Goal: Information Seeking & Learning: Learn about a topic

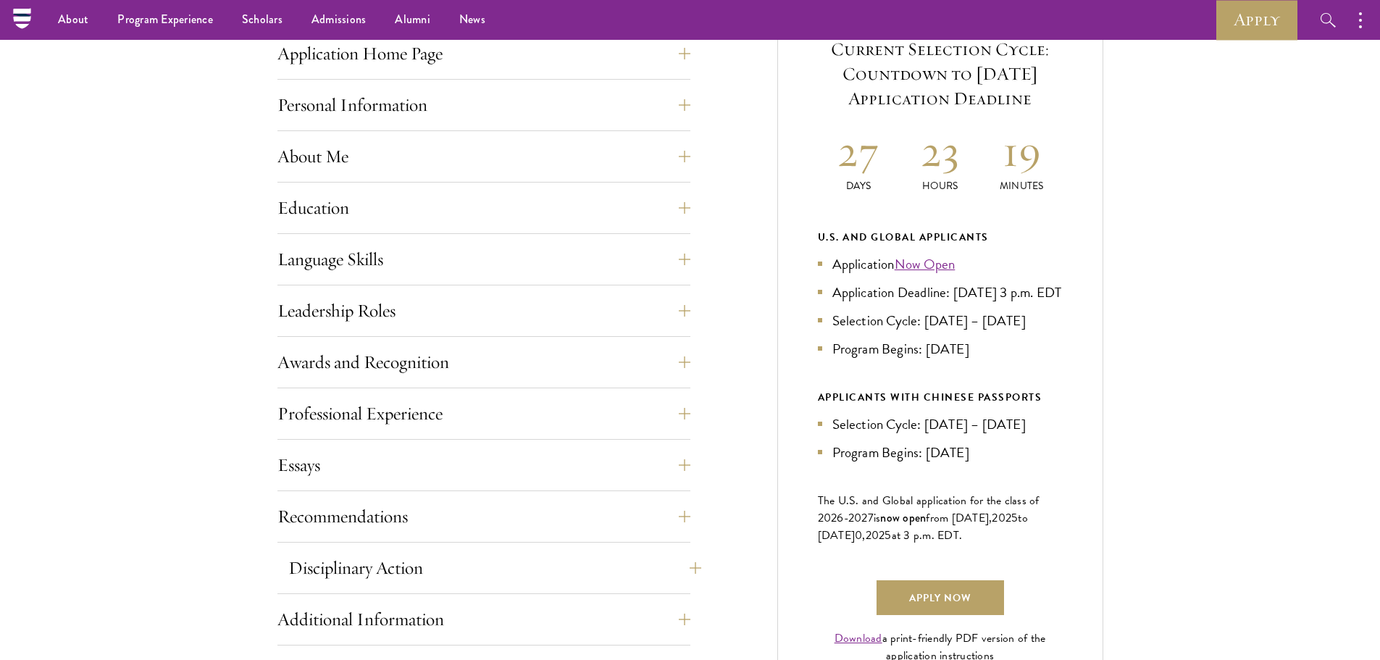
scroll to position [579, 0]
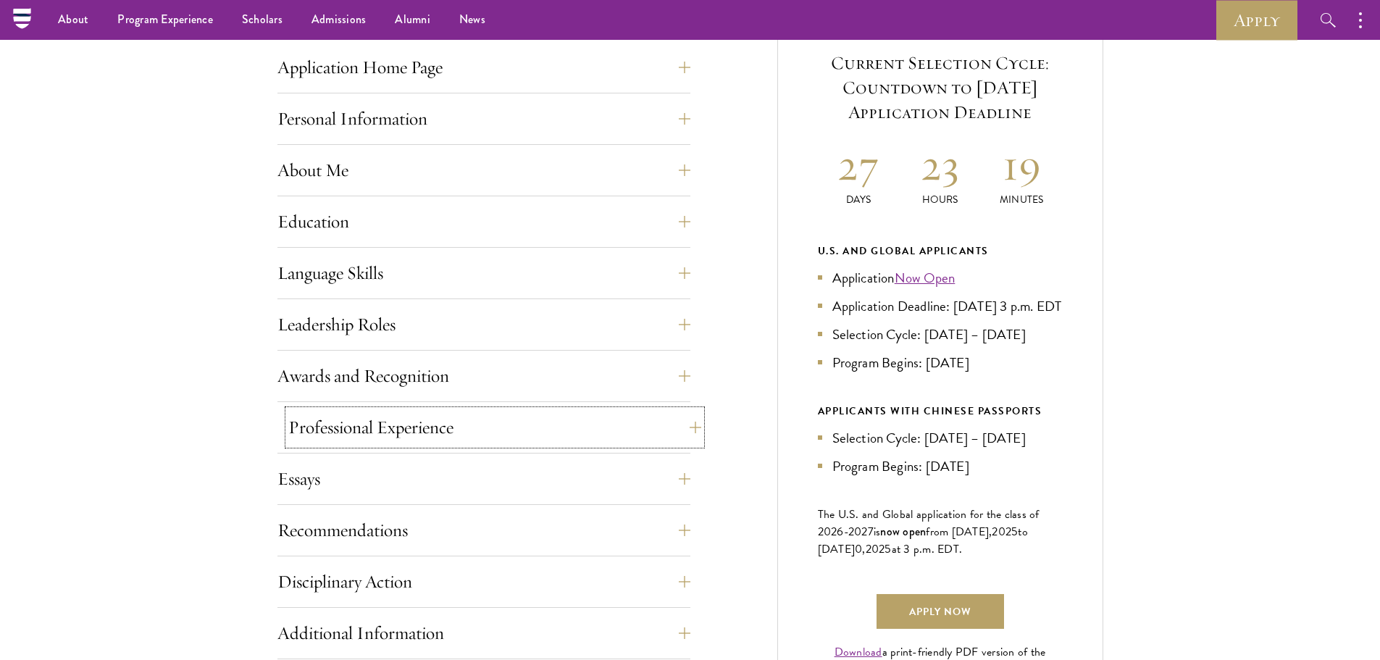
click at [669, 424] on button "Professional Experience" at bounding box center [494, 427] width 413 height 35
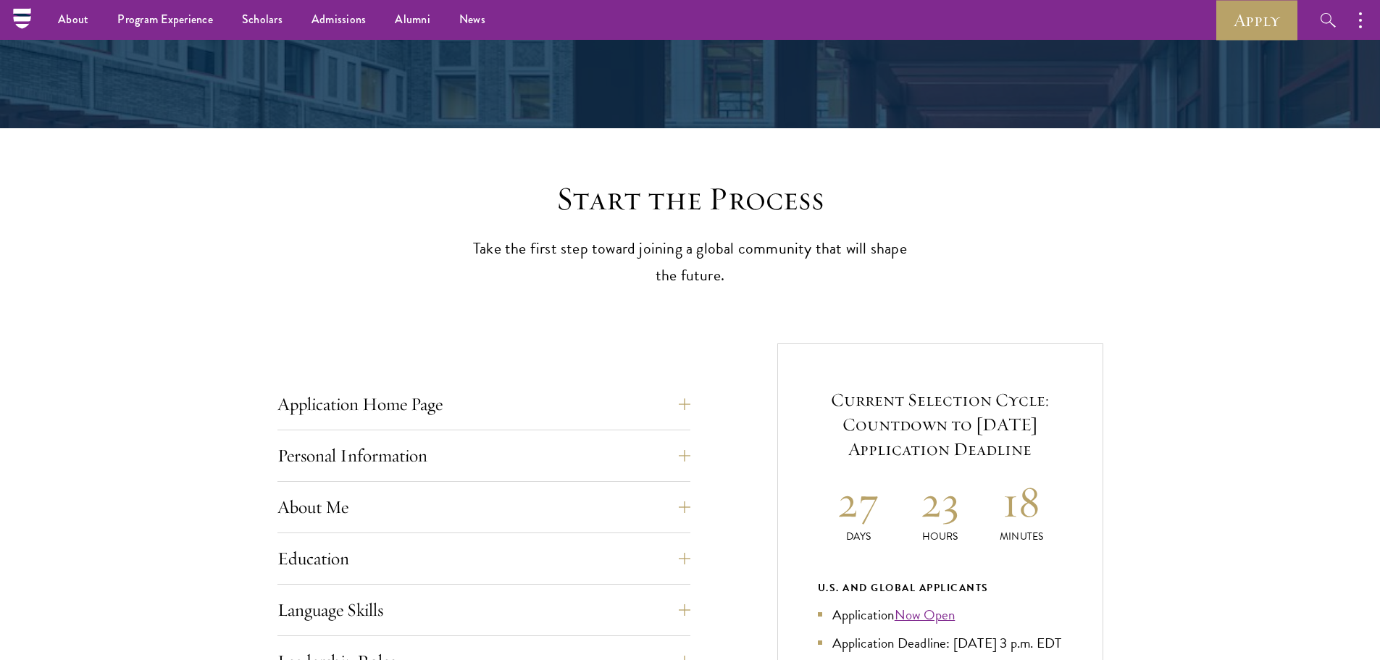
scroll to position [217, 0]
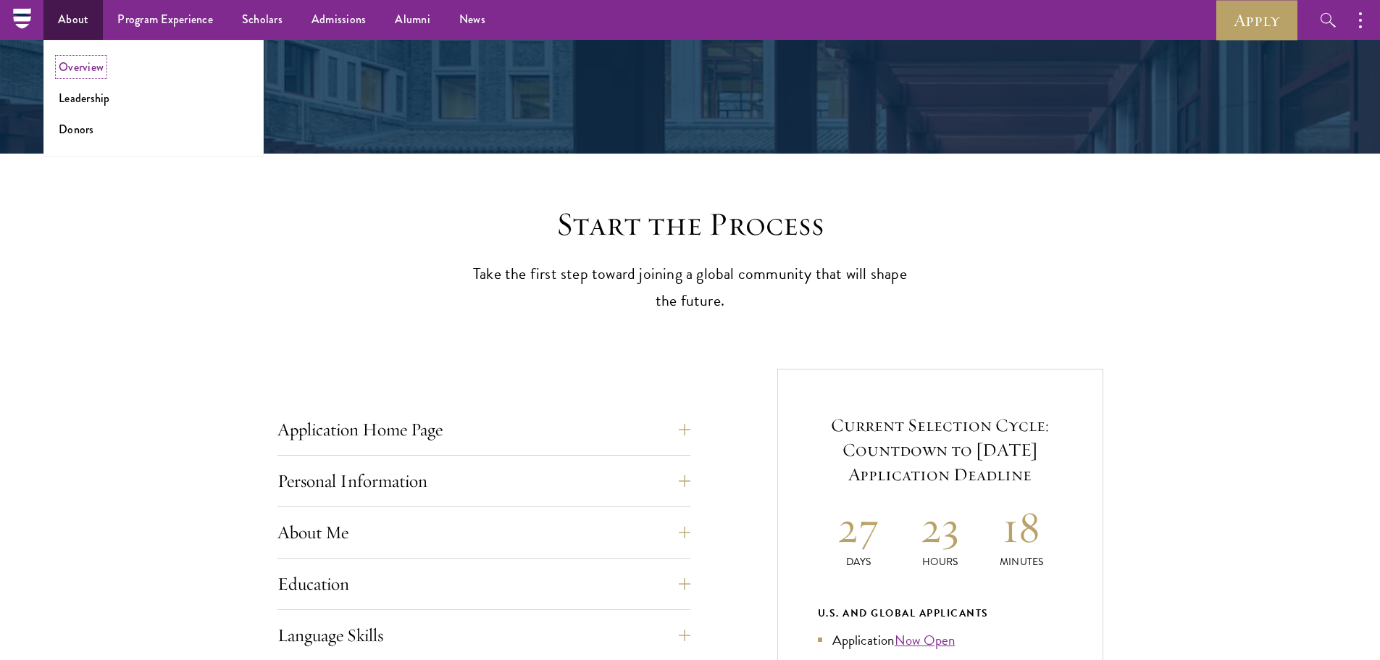
click at [78, 69] on link "Overview" at bounding box center [81, 67] width 45 height 17
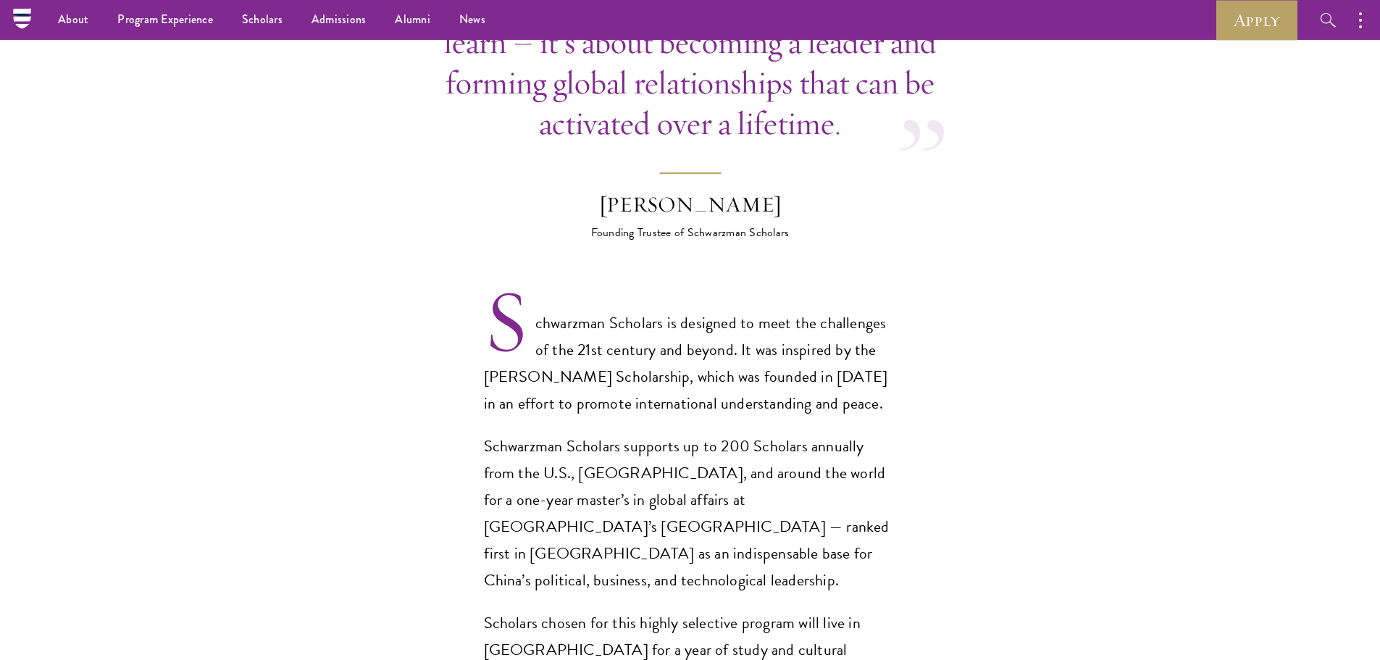
scroll to position [797, 0]
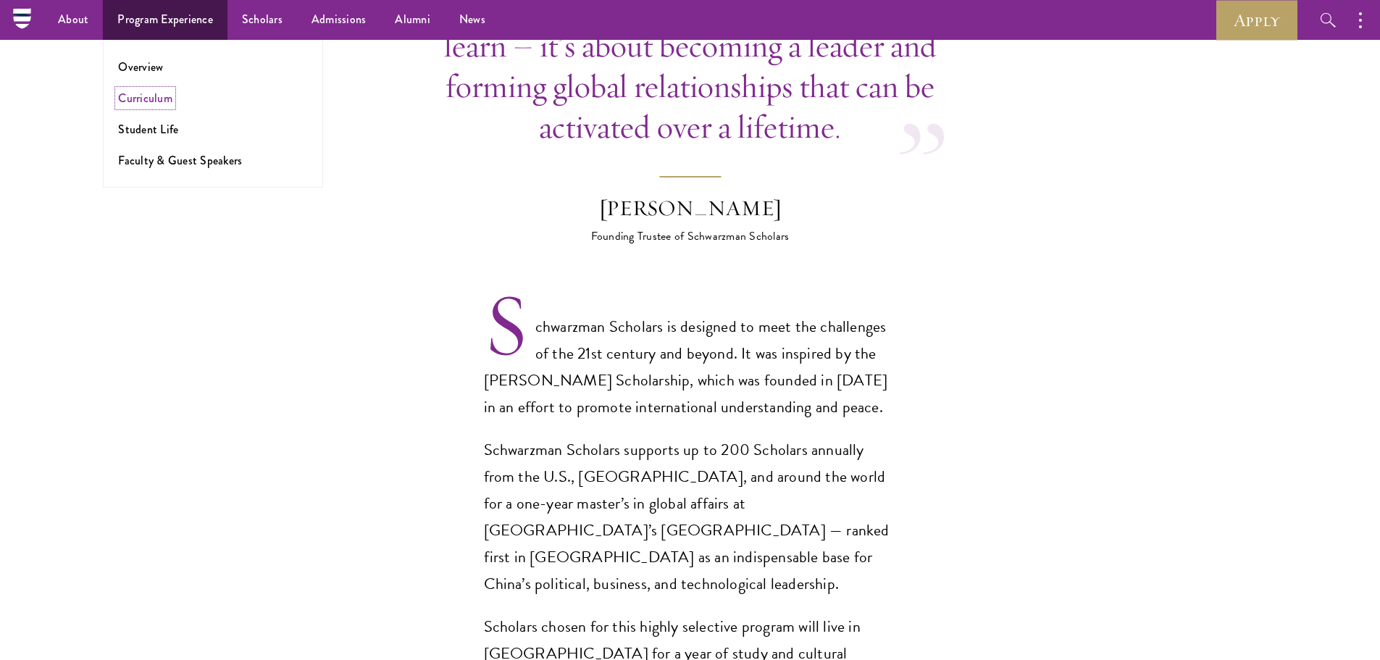
click at [150, 96] on link "Curriculum" at bounding box center [145, 98] width 54 height 17
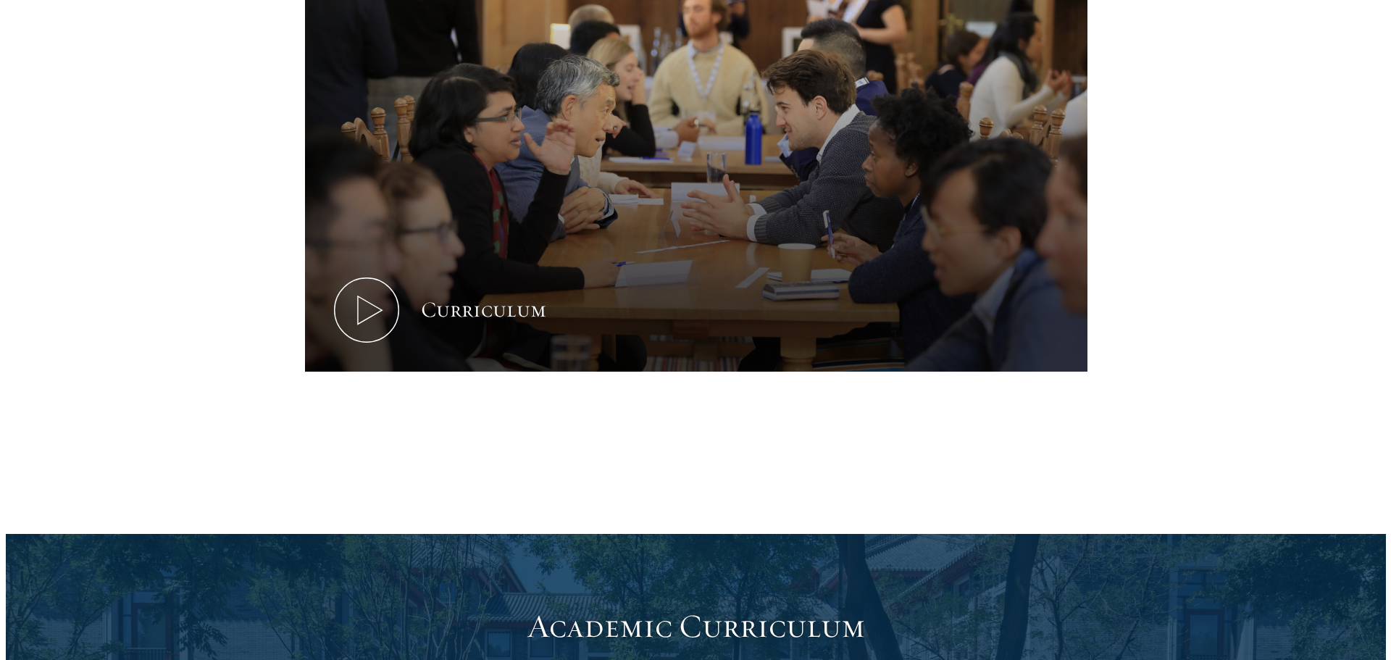
scroll to position [507, 0]
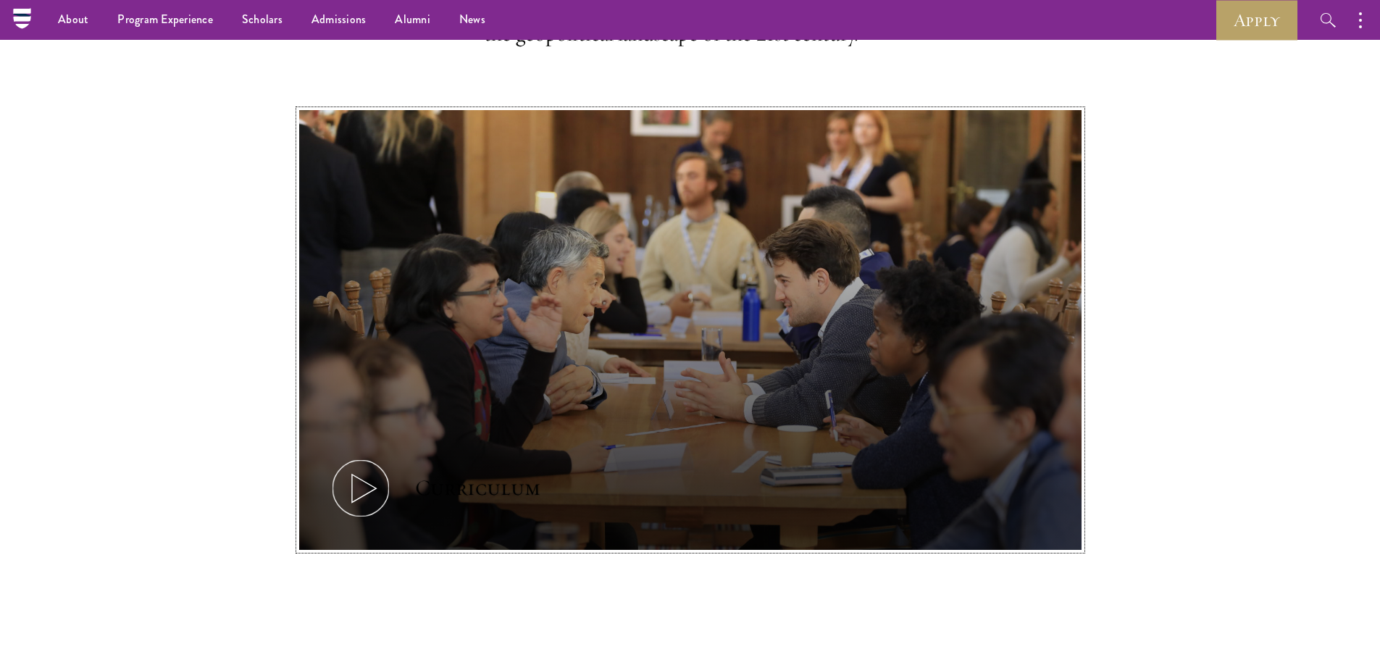
click at [370, 498] on icon at bounding box center [360, 488] width 65 height 65
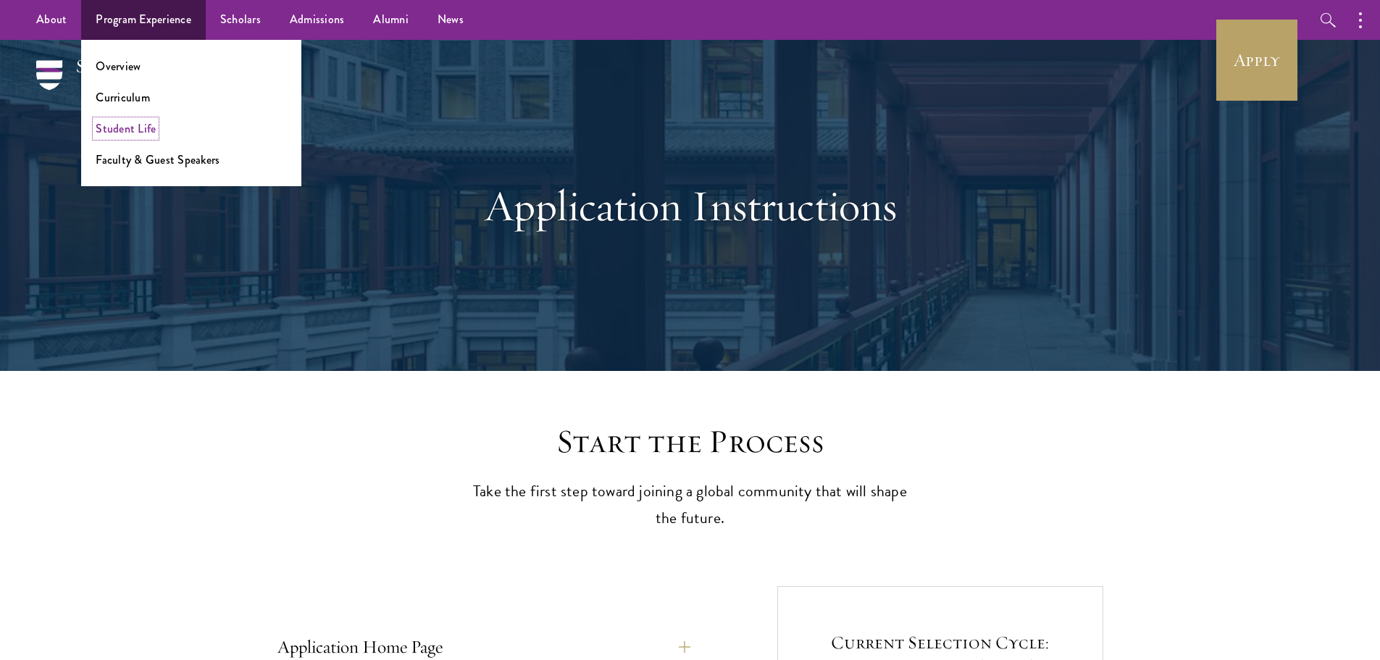
click at [122, 125] on link "Student Life" at bounding box center [126, 128] width 60 height 17
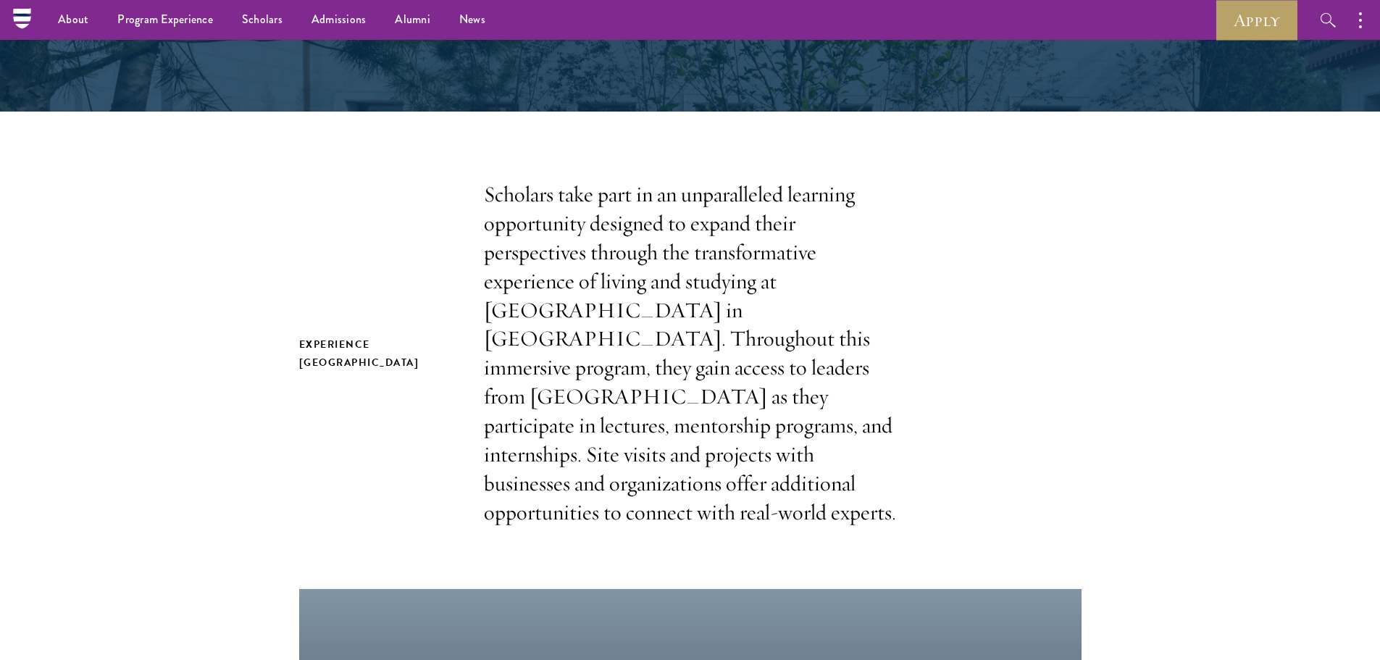
scroll to position [217, 0]
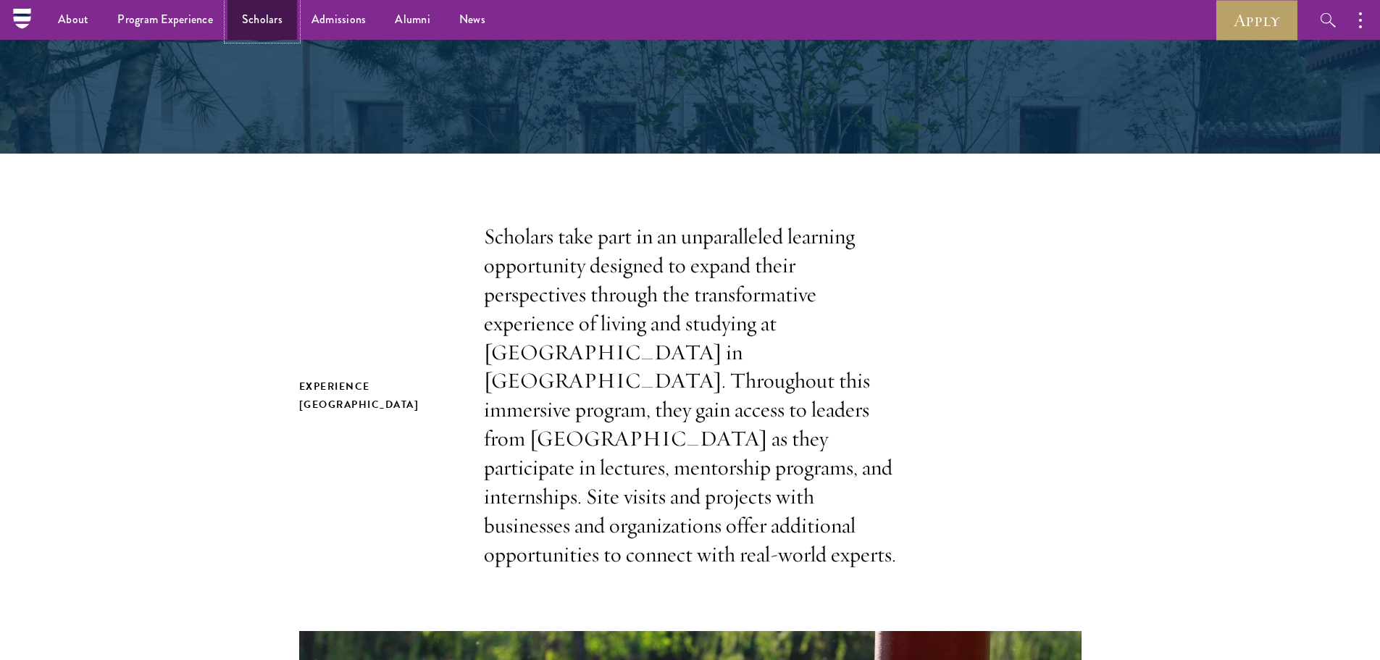
click at [251, 20] on link "Scholars" at bounding box center [262, 20] width 70 height 40
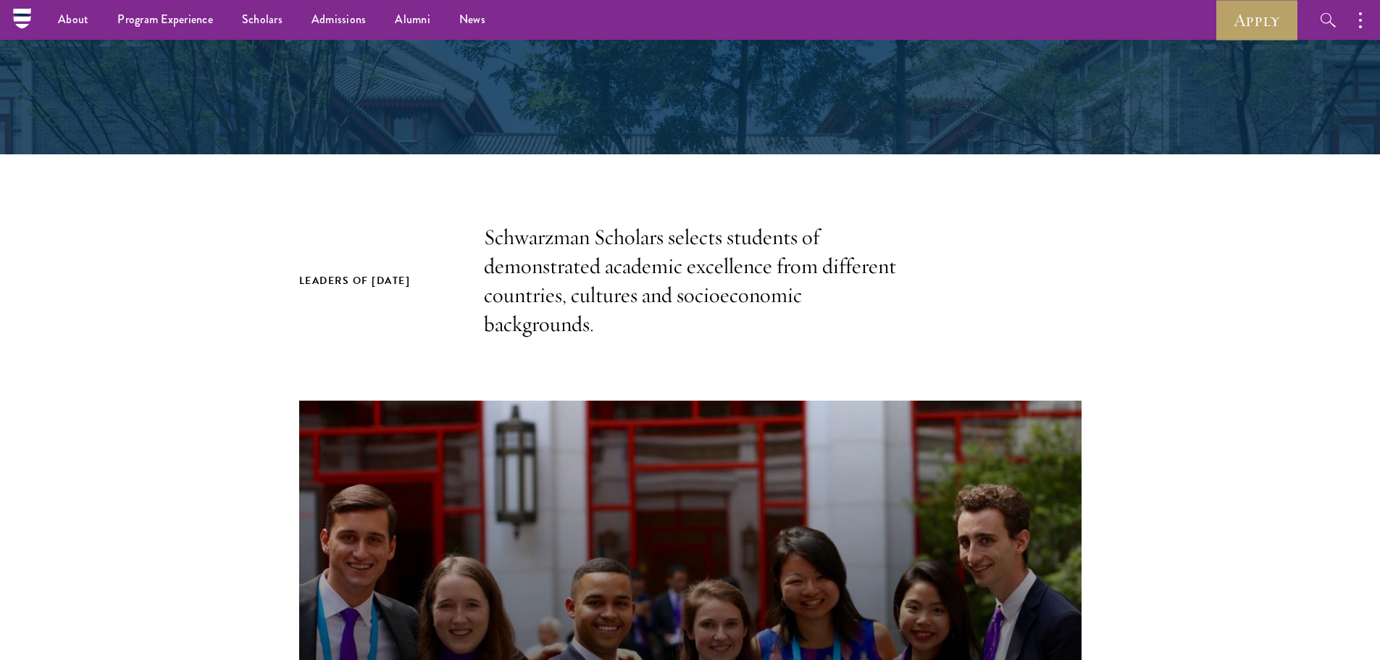
scroll to position [290, 0]
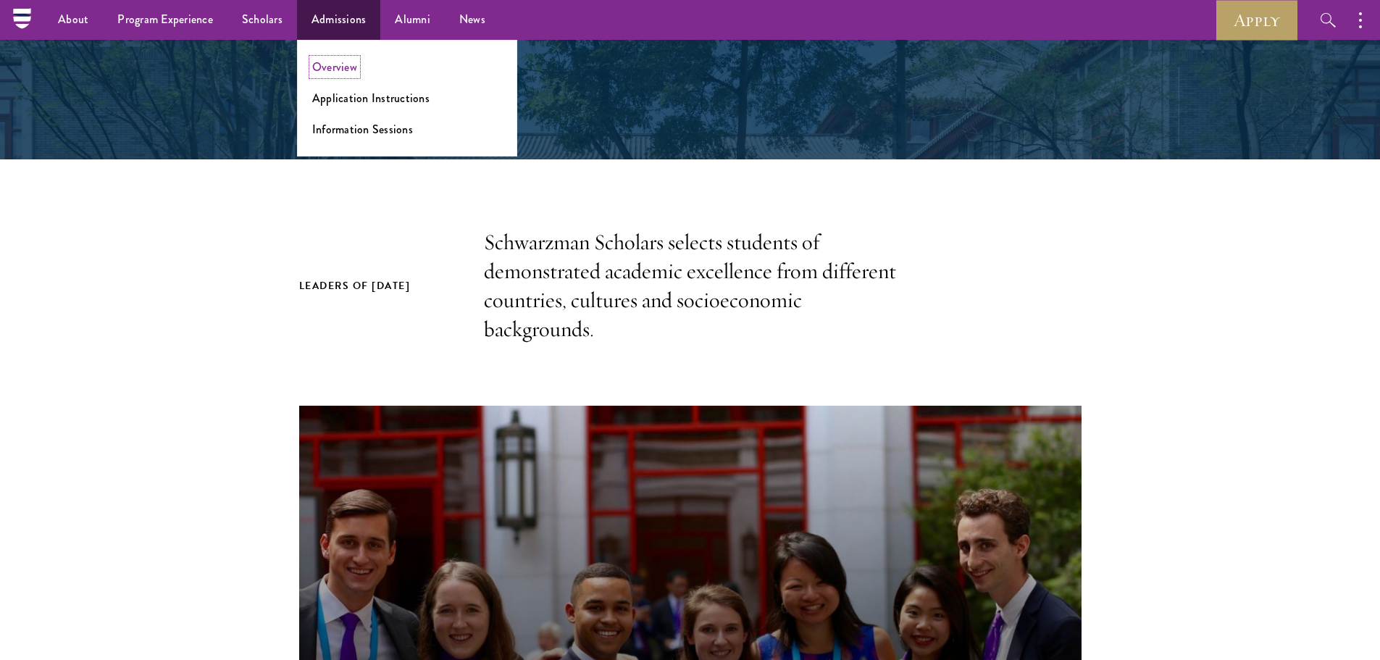
click at [342, 66] on link "Overview" at bounding box center [334, 67] width 45 height 17
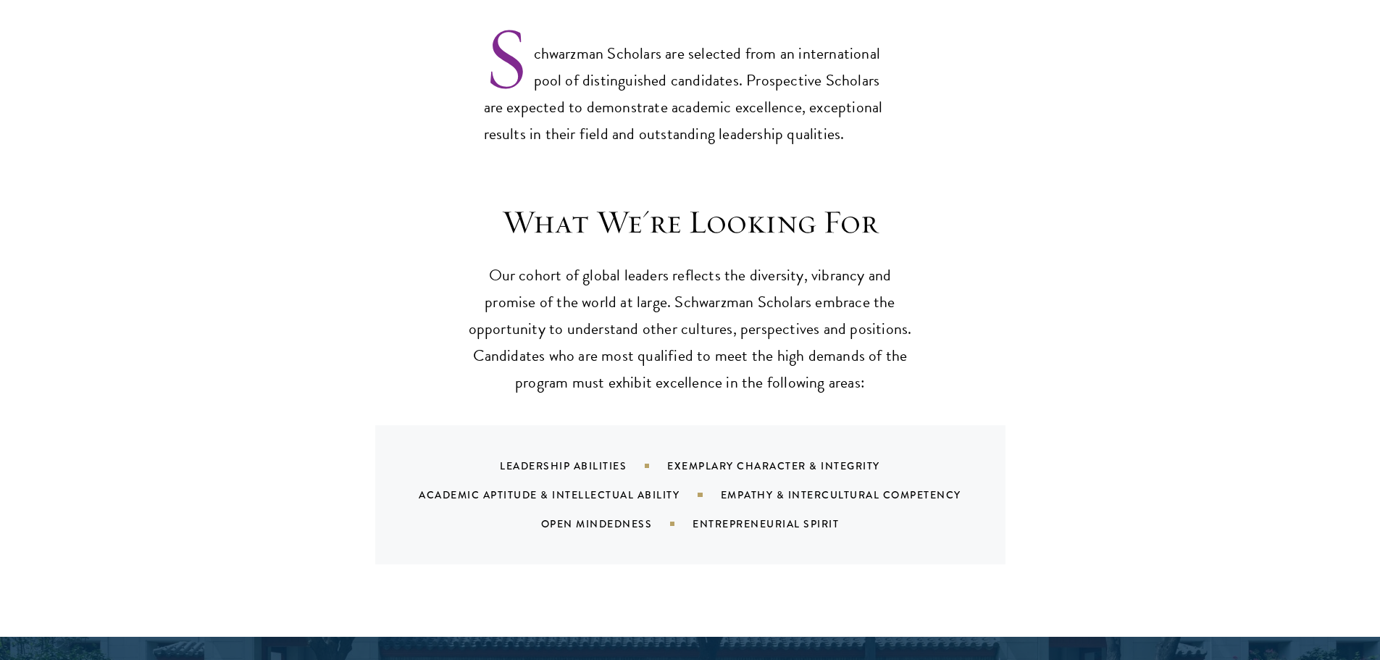
scroll to position [1231, 0]
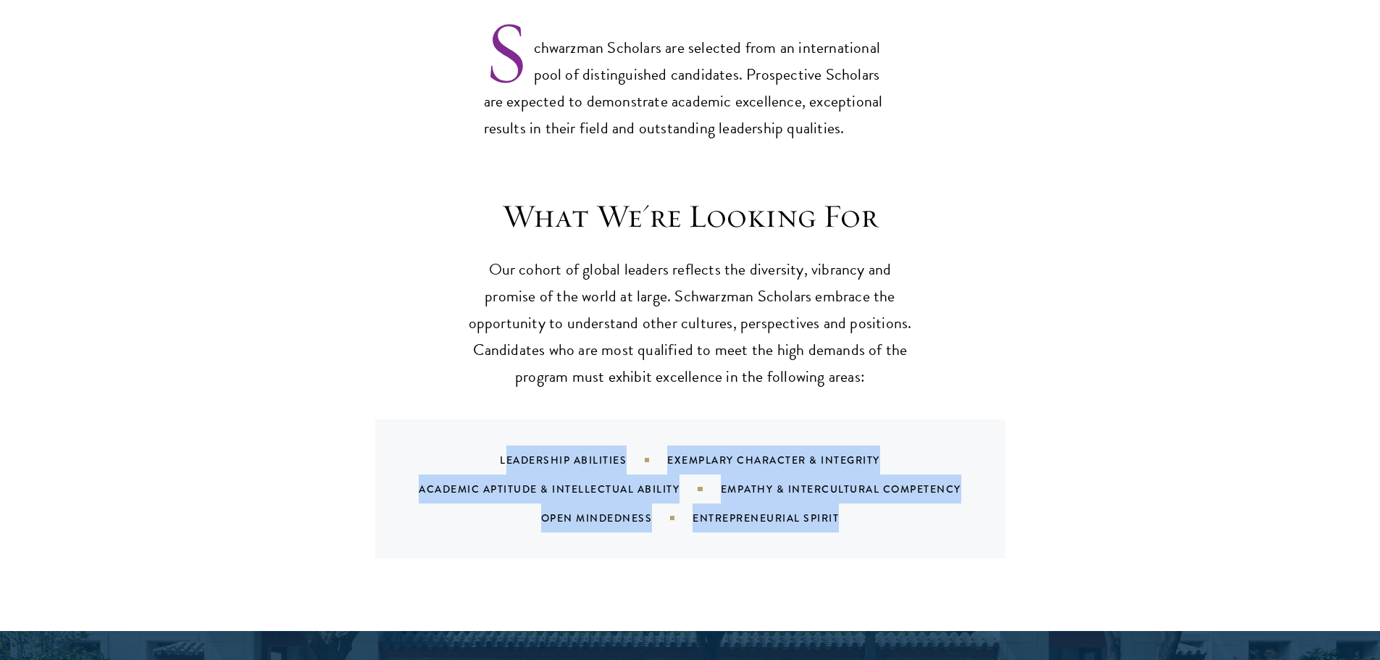
drag, startPoint x: 504, startPoint y: 428, endPoint x: 834, endPoint y: 508, distance: 339.2
click at [834, 508] on div "Leadership Abilities Exemplary Character & Integrity Academic Aptitude & Intell…" at bounding box center [690, 488] width 630 height 139
copy div "eadership Abilities Exemplary Character & Integrity Academic Aptitude & Intelle…"
